Goal: Transaction & Acquisition: Book appointment/travel/reservation

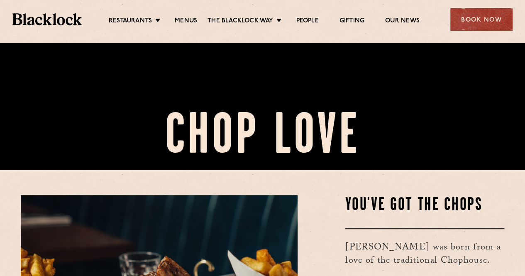
scroll to position [135, 0]
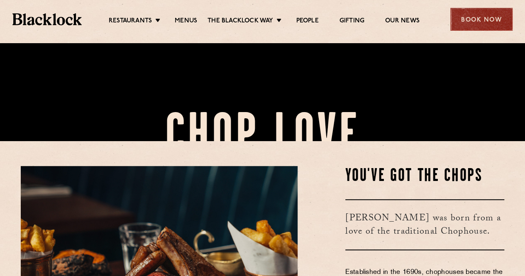
click at [487, 20] on div "Book Now" at bounding box center [481, 19] width 62 height 23
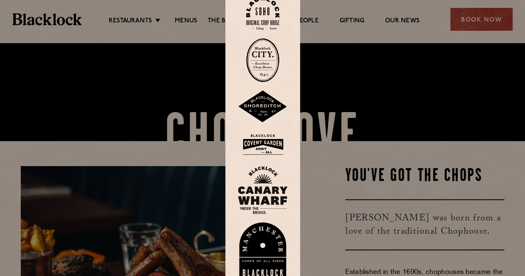
click at [131, 19] on div at bounding box center [262, 138] width 525 height 276
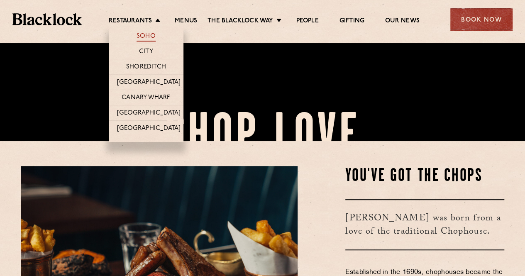
click at [148, 34] on link "Soho" at bounding box center [146, 36] width 19 height 9
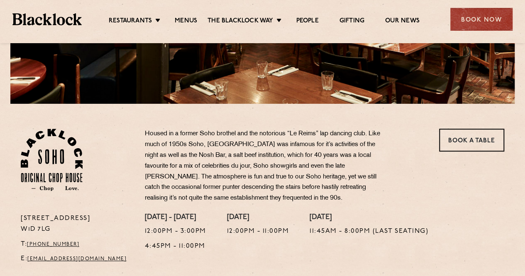
scroll to position [195, 0]
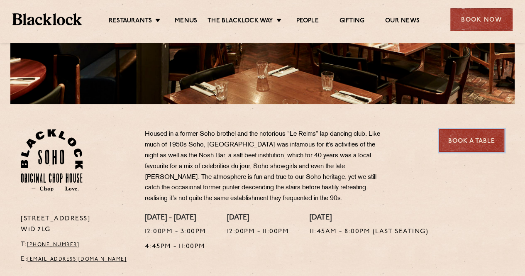
click at [472, 140] on link "Book a Table" at bounding box center [471, 140] width 65 height 23
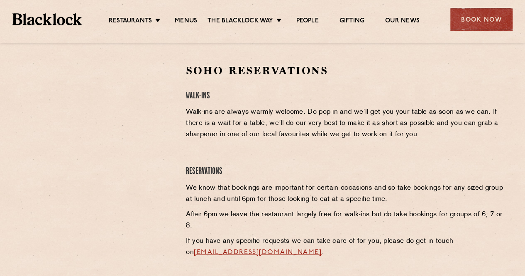
scroll to position [259, 0]
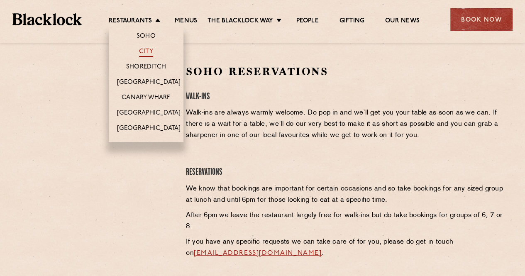
click at [146, 50] on link "City" at bounding box center [146, 52] width 14 height 9
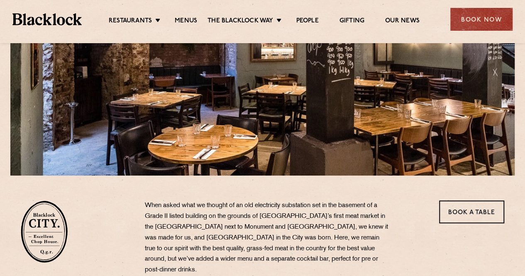
scroll to position [125, 0]
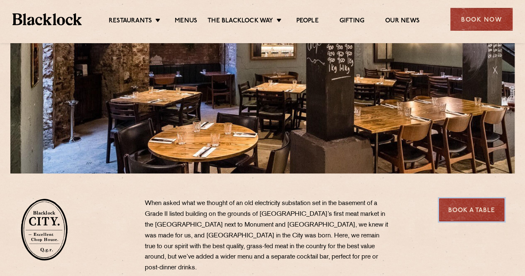
click at [462, 204] on link "Book a Table" at bounding box center [471, 209] width 65 height 23
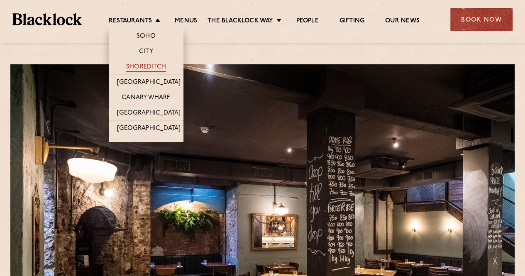
click at [150, 68] on link "Shoreditch" at bounding box center [146, 67] width 40 height 9
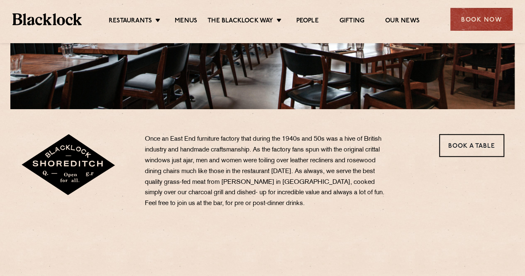
scroll to position [190, 0]
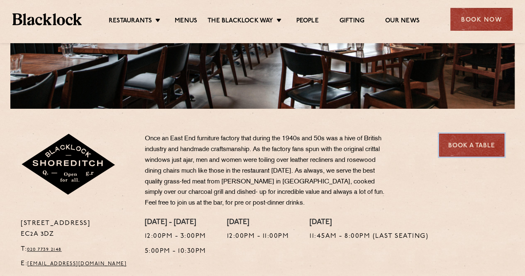
click at [462, 139] on link "Book a Table" at bounding box center [471, 145] width 65 height 23
